Goal: Information Seeking & Learning: Learn about a topic

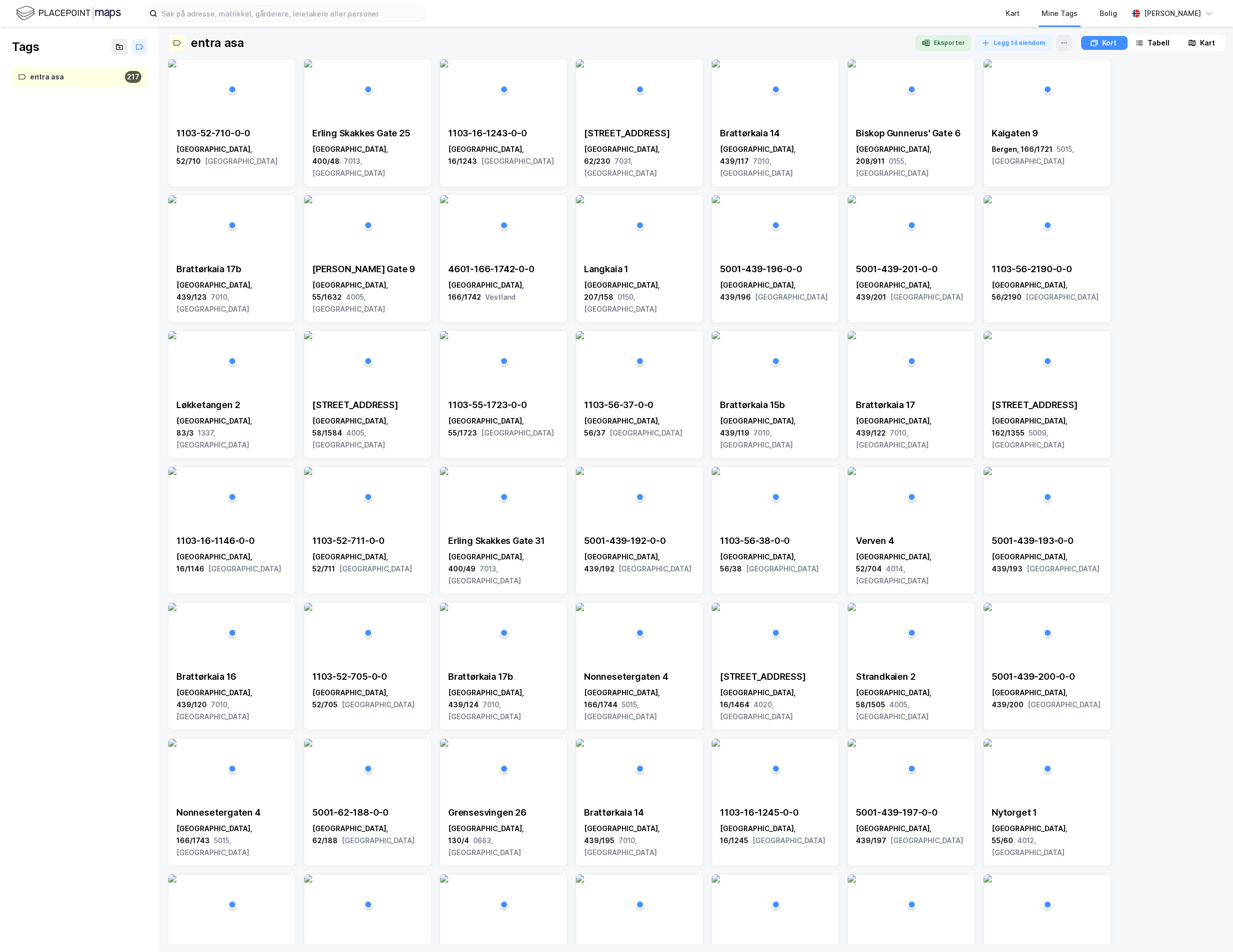
click at [58, 5] on img at bounding box center [68, 13] width 105 height 17
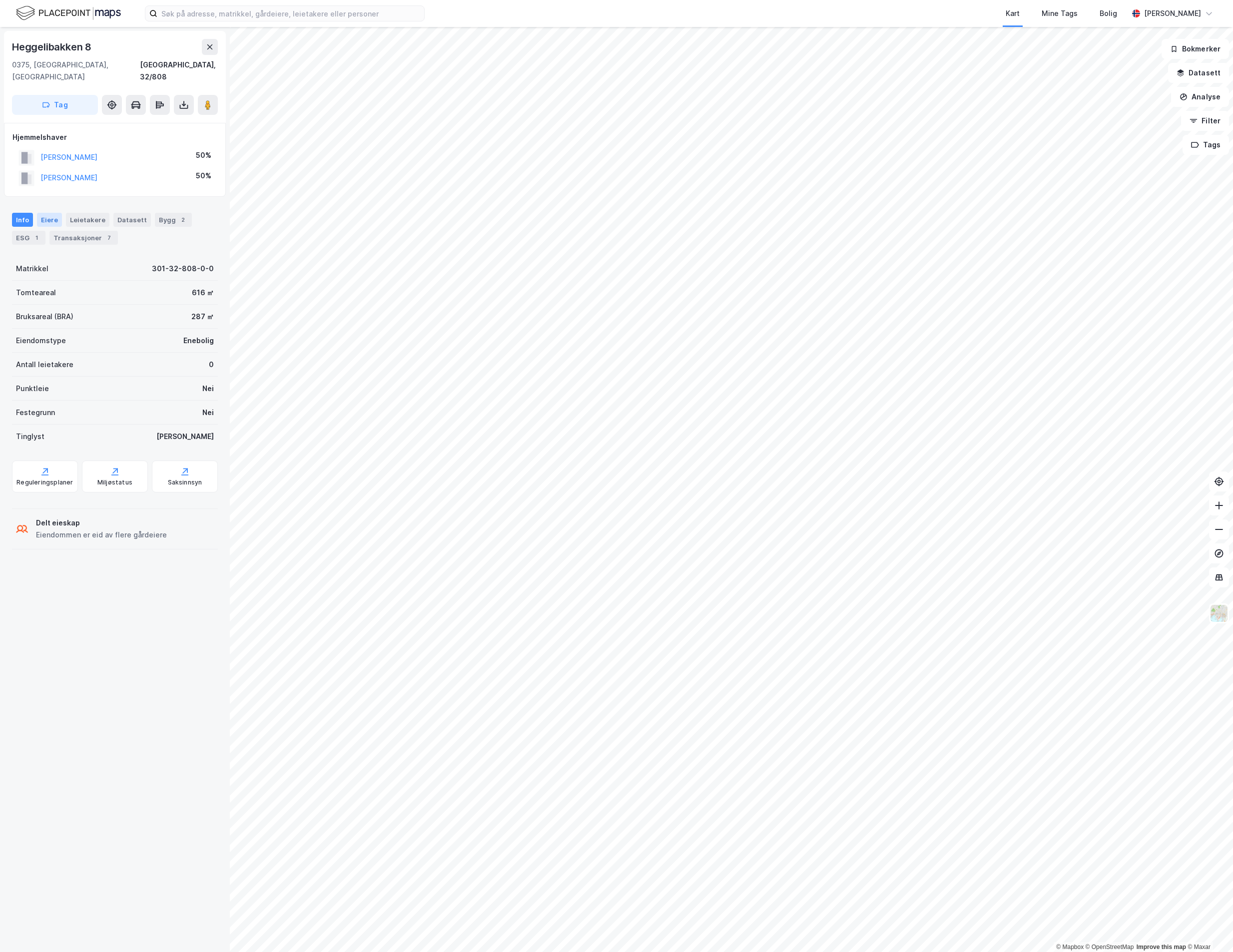
click at [44, 213] on div "Eiere" at bounding box center [49, 220] width 25 height 14
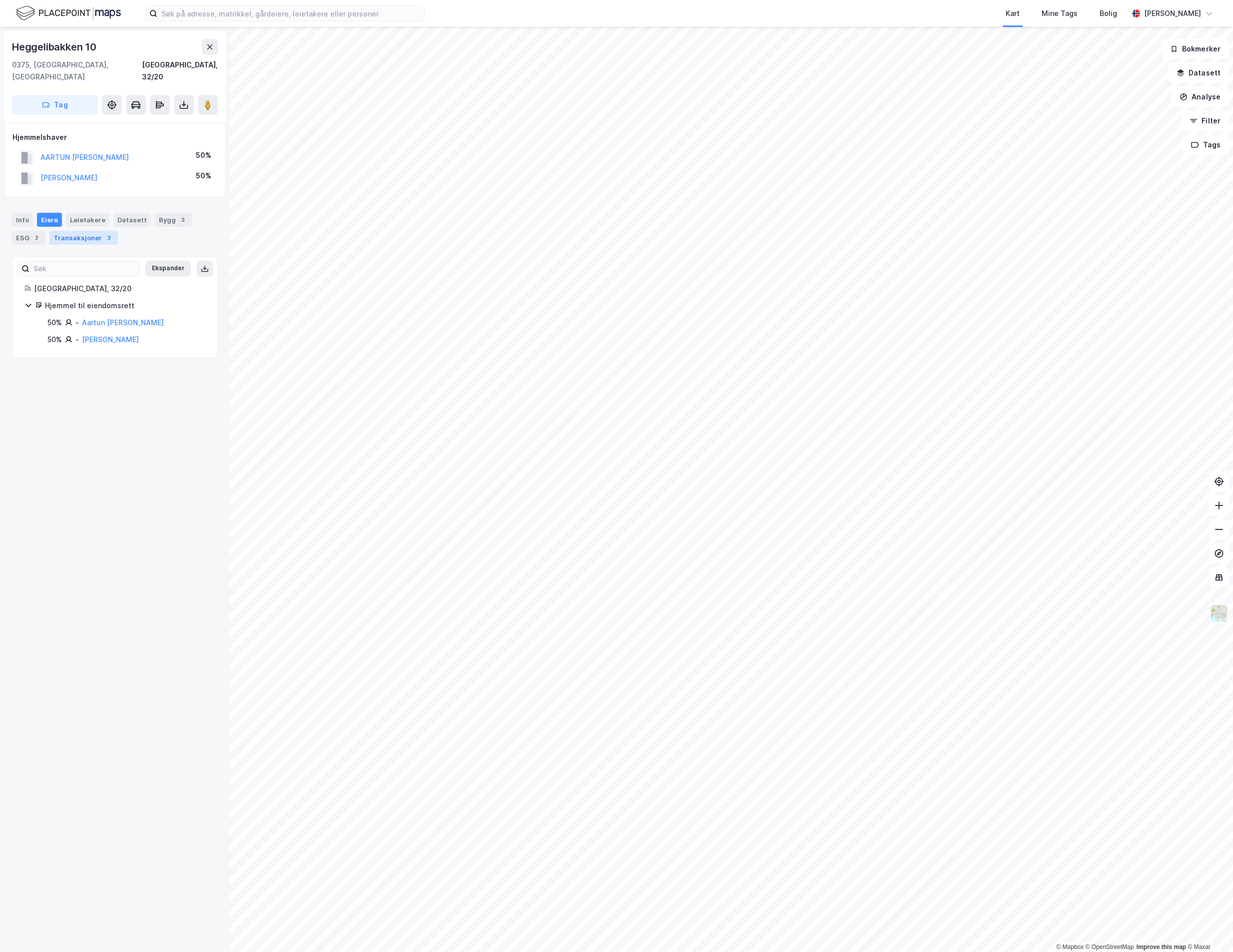
click at [71, 231] on div "Transaksjoner 3" at bounding box center [84, 238] width 68 height 14
